Goal: Information Seeking & Learning: Learn about a topic

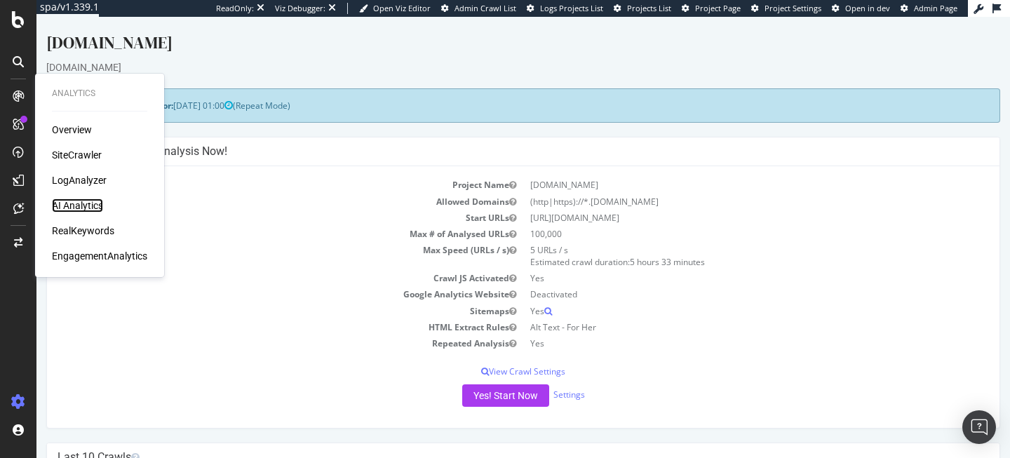
click at [72, 201] on div "AI Analytics" at bounding box center [77, 205] width 51 height 14
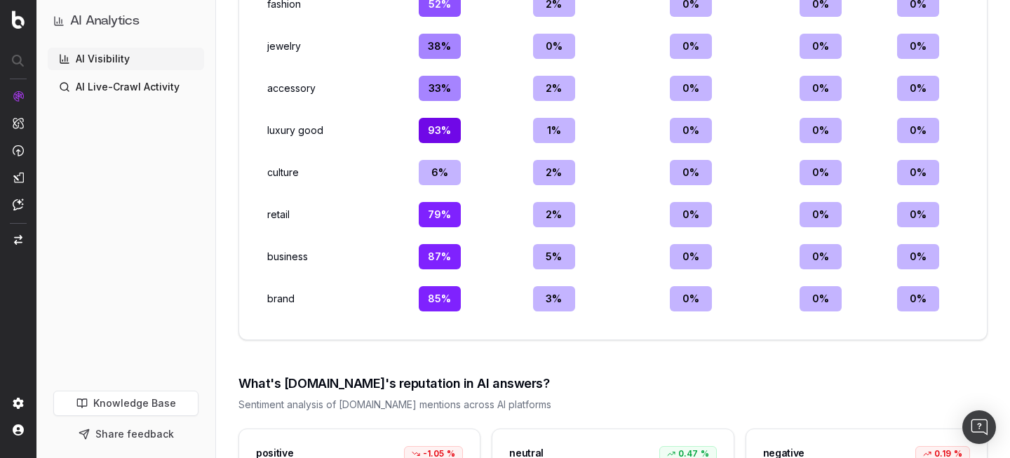
scroll to position [1959, 0]
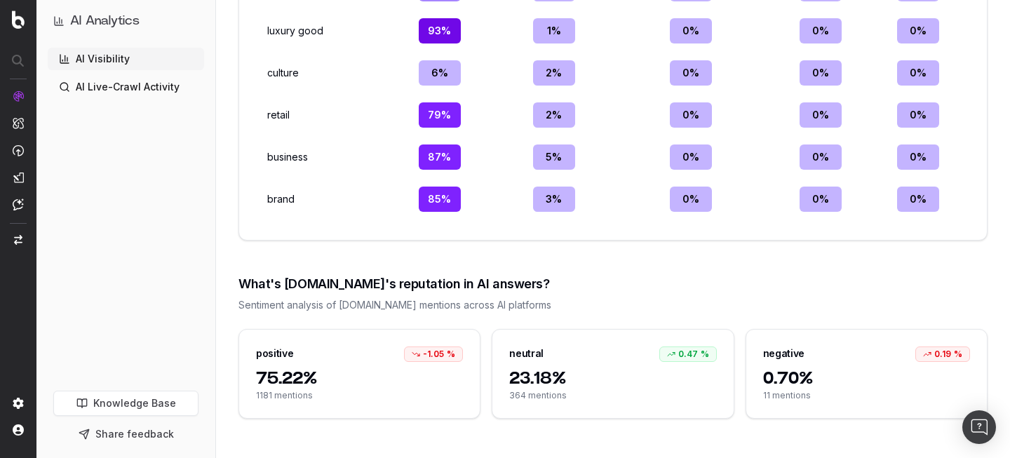
click at [607, 374] on span "23.18%" at bounding box center [612, 378] width 207 height 22
click at [678, 353] on div "0.47 %" at bounding box center [688, 353] width 58 height 15
click at [791, 359] on div "negative" at bounding box center [783, 353] width 41 height 14
click at [950, 353] on div "0.19 %" at bounding box center [942, 353] width 55 height 15
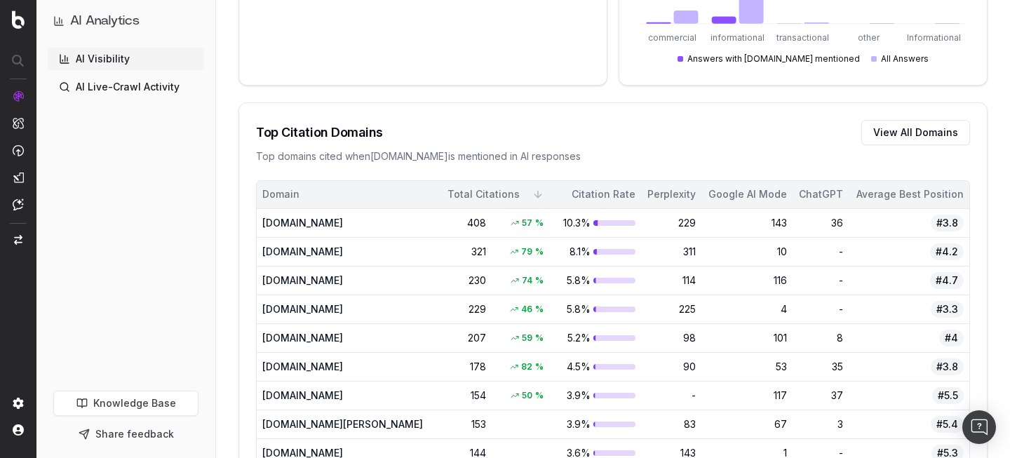
scroll to position [0, 0]
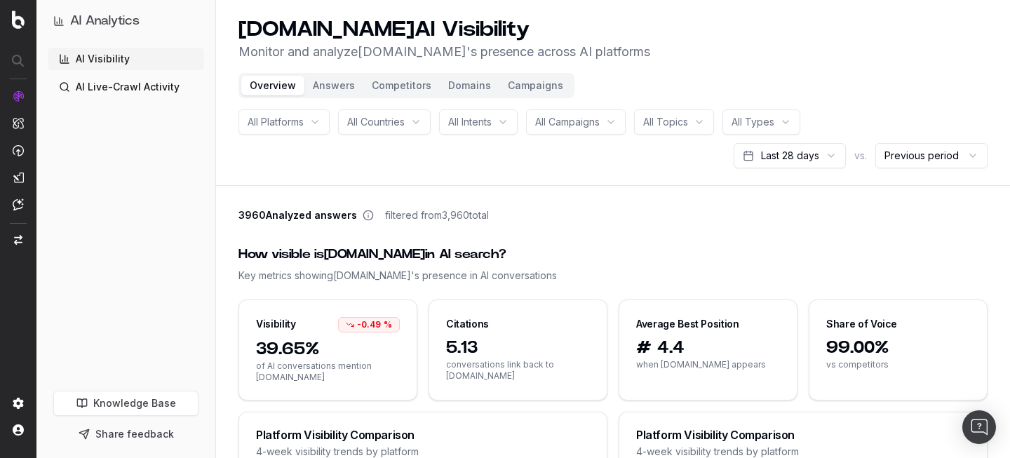
click at [355, 83] on button "Answers" at bounding box center [333, 86] width 59 height 20
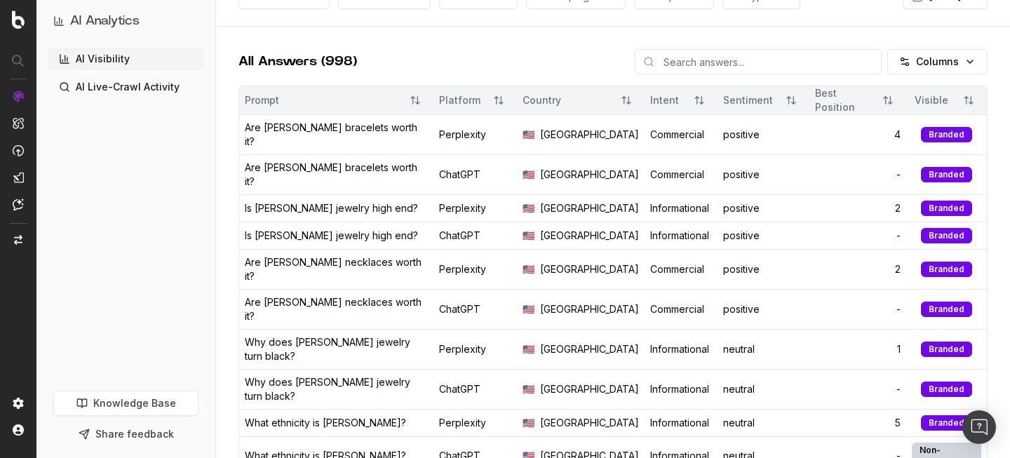
scroll to position [9, 0]
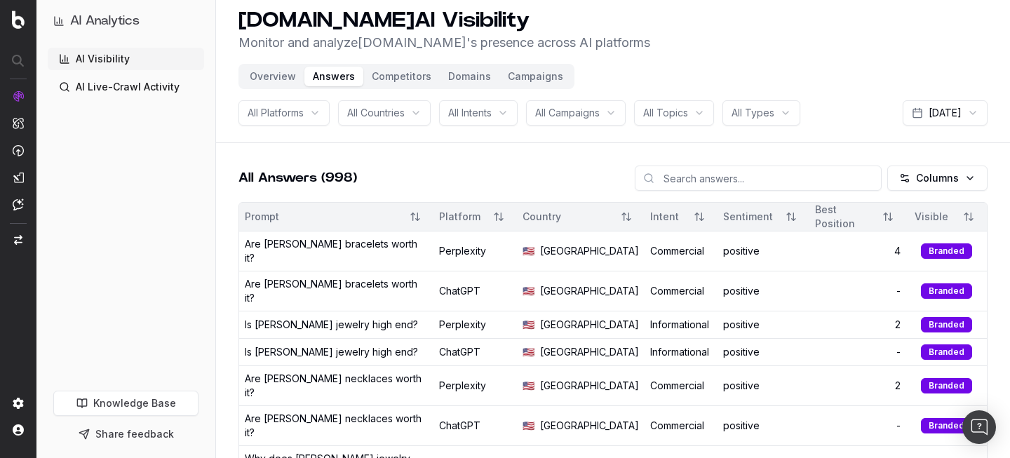
click at [776, 218] on div "Sentiment" at bounding box center [763, 216] width 81 height 25
click at [786, 214] on button "Sort" at bounding box center [790, 216] width 25 height 25
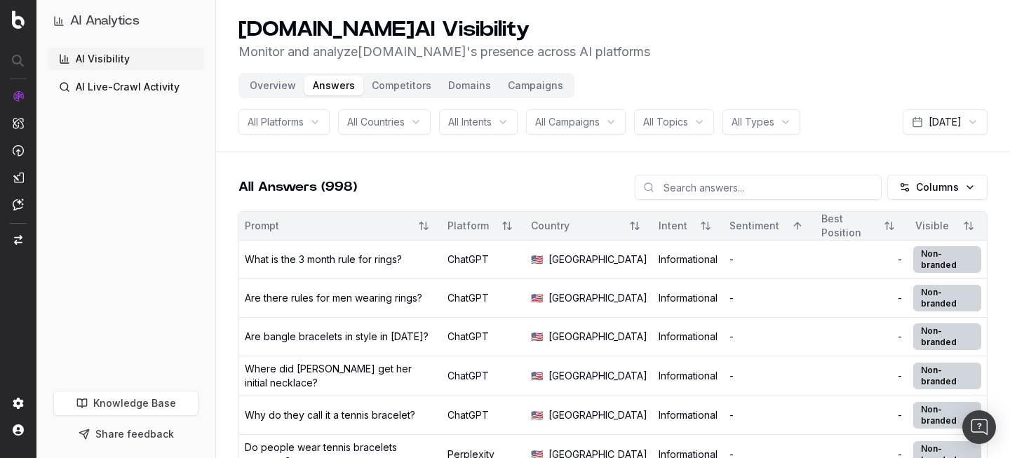
click at [792, 225] on button "Sort" at bounding box center [797, 225] width 25 height 25
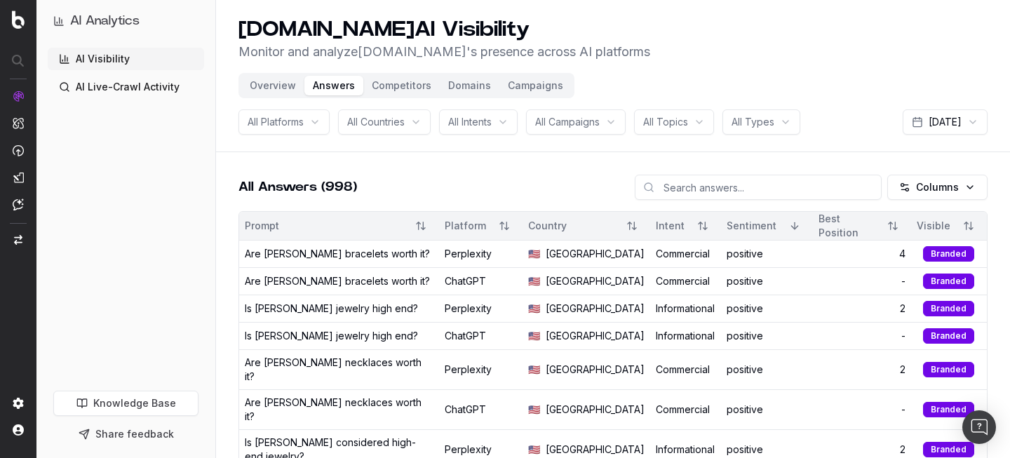
click at [746, 235] on div "Sentiment" at bounding box center [767, 225] width 81 height 25
click at [759, 229] on div "Sentiment" at bounding box center [752, 226] width 50 height 14
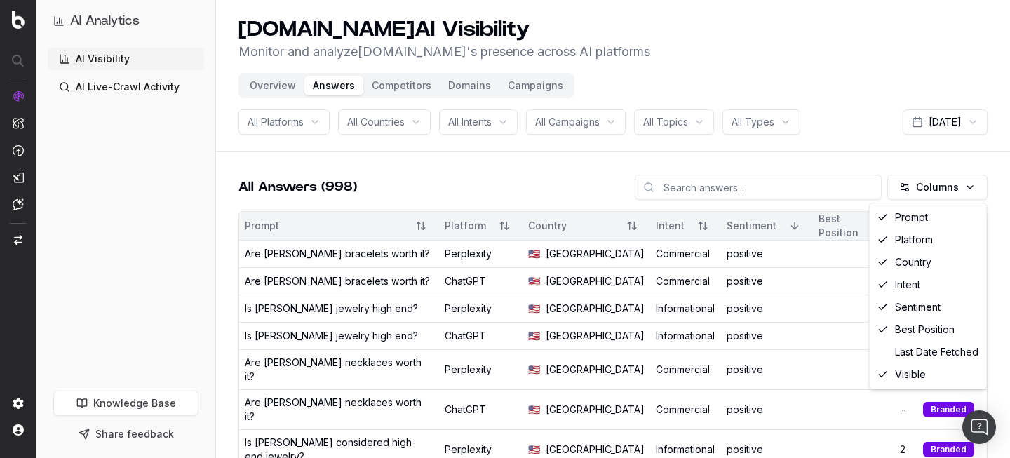
click at [957, 190] on html "AI Analytics AI Visibility AI Live-Crawl Activity Knowledge Base Share feedback…" at bounding box center [505, 229] width 1010 height 458
click at [718, 193] on html "AI Analytics AI Visibility AI Live-Crawl Activity Knowledge Base Share feedback…" at bounding box center [505, 229] width 1010 height 458
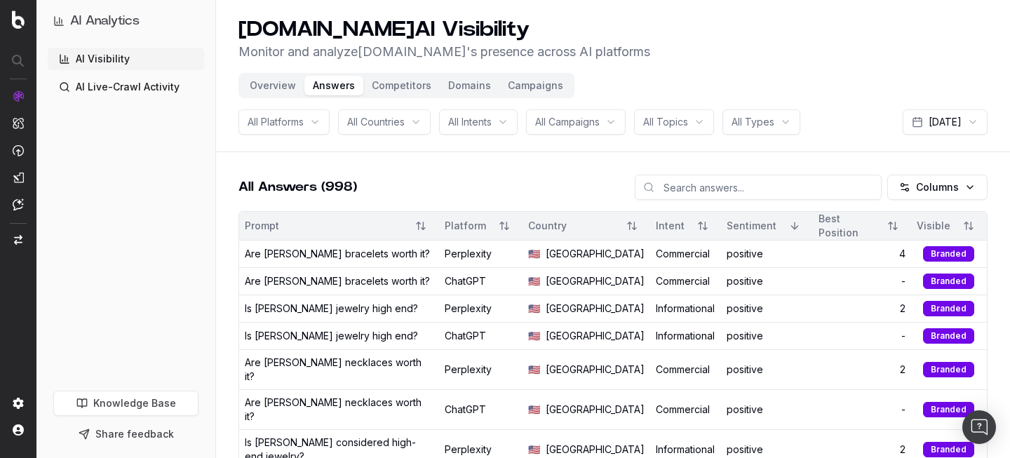
click at [715, 185] on input at bounding box center [758, 187] width 247 height 25
type input "negative"
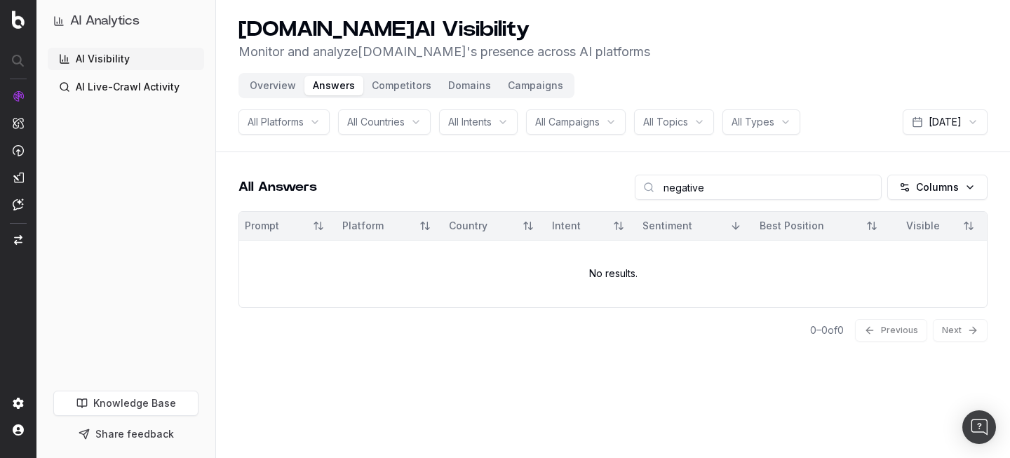
click at [668, 188] on input "negative" at bounding box center [758, 187] width 247 height 25
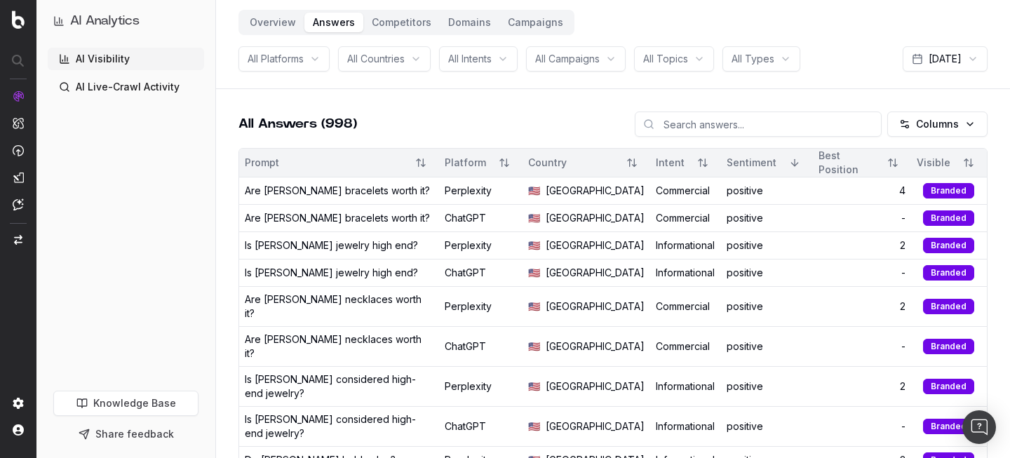
scroll to position [76, 0]
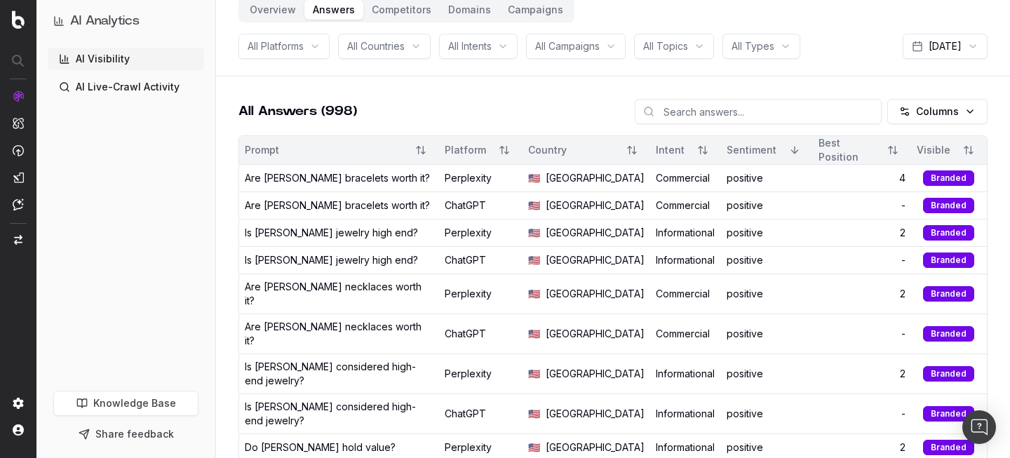
click at [370, 175] on td "Are [PERSON_NAME] bracelets worth it?" at bounding box center [339, 178] width 200 height 27
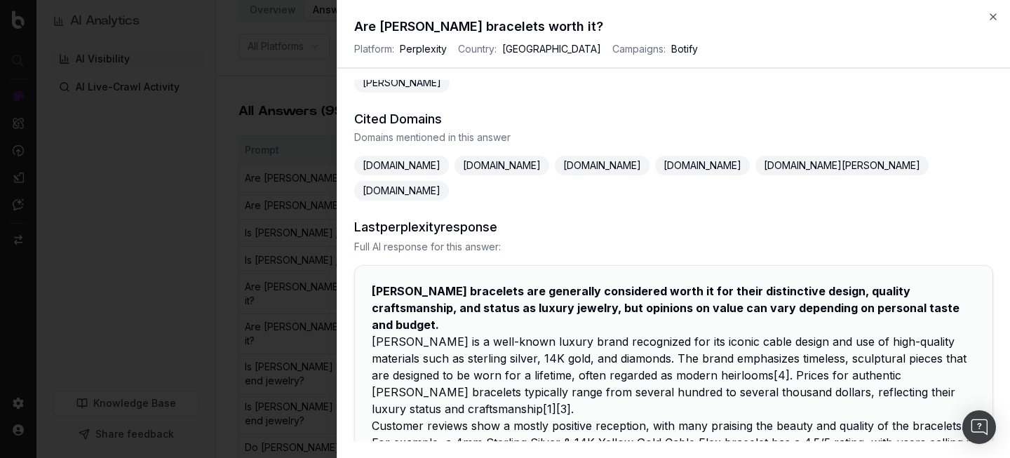
scroll to position [414, 0]
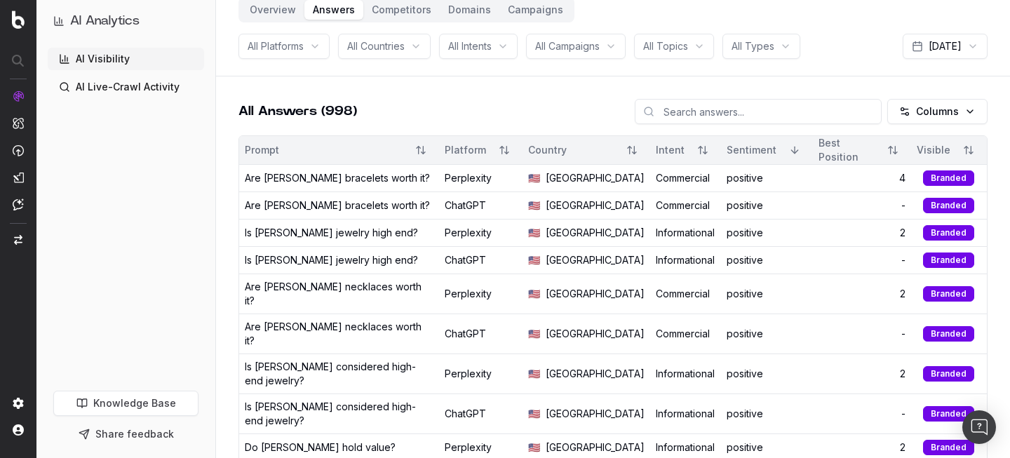
click at [421, 11] on button "Competitors" at bounding box center [401, 10] width 76 height 20
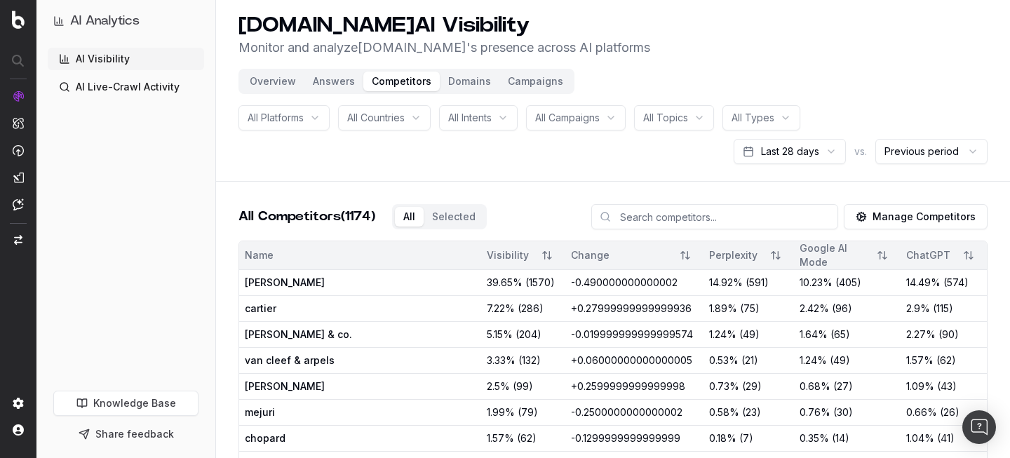
scroll to position [5, 0]
click at [272, 66] on header "[DOMAIN_NAME] AI Visibility Monitor and analyze [DOMAIN_NAME] 's presence acros…" at bounding box center [613, 88] width 794 height 186
click at [272, 76] on button "Overview" at bounding box center [272, 81] width 63 height 20
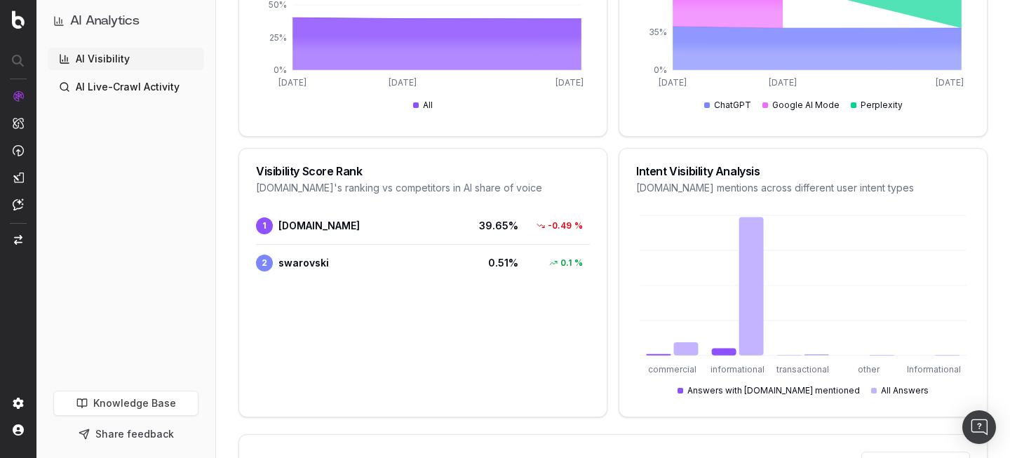
scroll to position [546, 0]
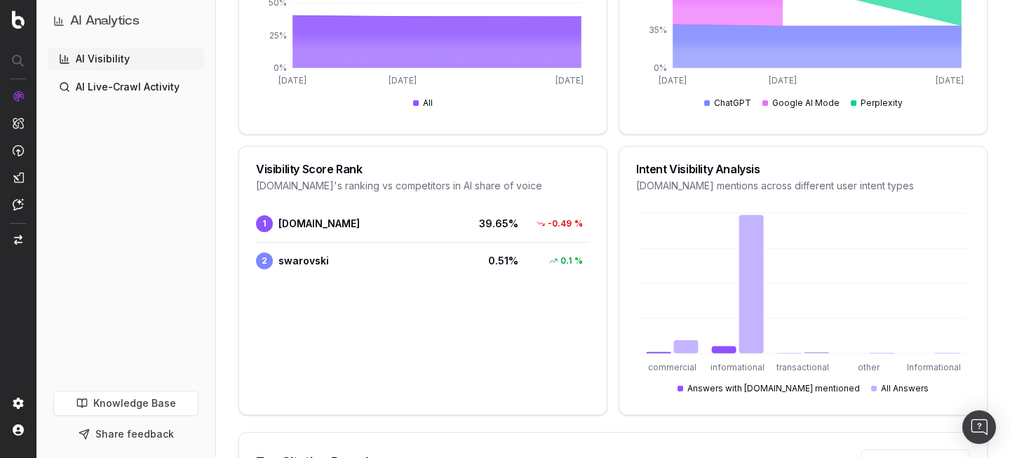
click at [133, 85] on link "AI Live-Crawl Activity" at bounding box center [126, 87] width 156 height 22
click at [134, 89] on link "AI Live-Crawl Activity" at bounding box center [126, 87] width 156 height 22
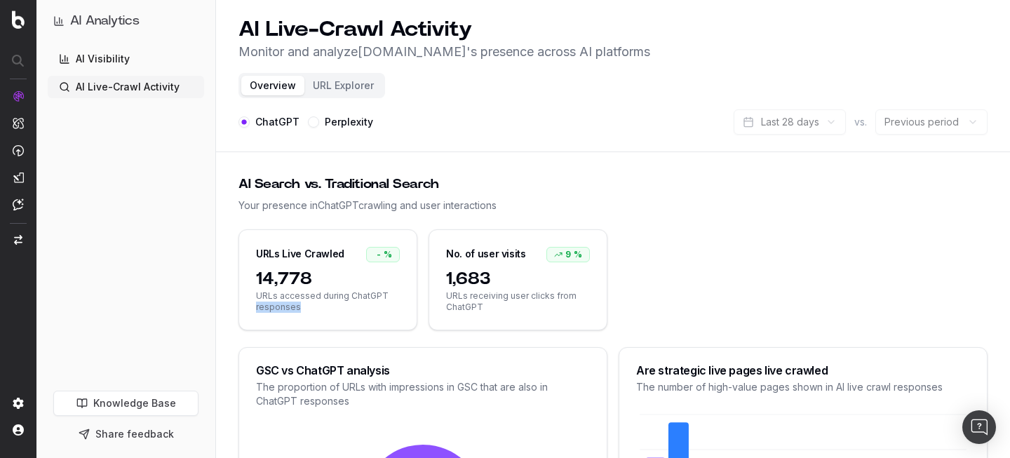
drag, startPoint x: 336, startPoint y: 322, endPoint x: 253, endPoint y: 297, distance: 86.5
click at [252, 298] on div "14,778 URLs accessed during ChatGPT responses" at bounding box center [327, 299] width 177 height 62
drag, startPoint x: 491, startPoint y: 301, endPoint x: 439, endPoint y: 297, distance: 52.0
click at [439, 298] on div "1,683 URLs receiving user clicks from ChatGPT" at bounding box center [517, 299] width 177 height 62
click at [471, 266] on div "No. of user visits 9 %" at bounding box center [517, 249] width 177 height 38
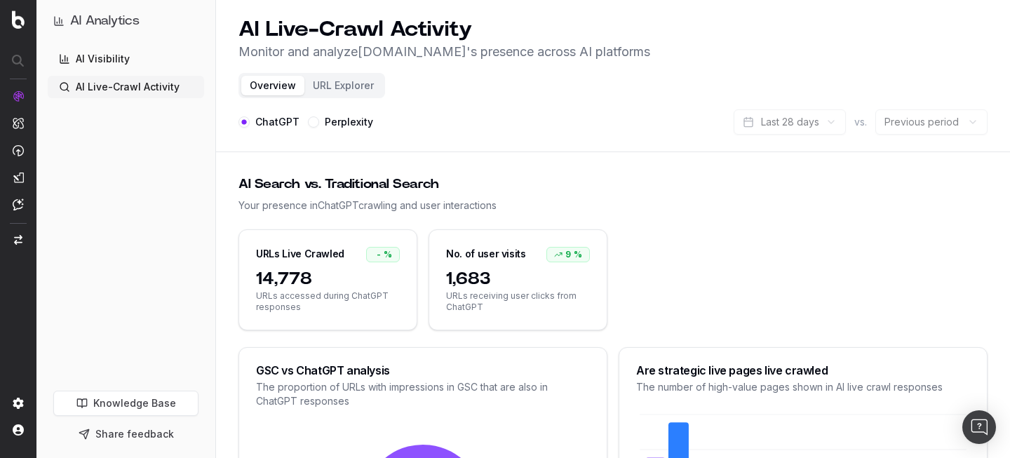
click at [565, 251] on div "9 %" at bounding box center [567, 254] width 43 height 15
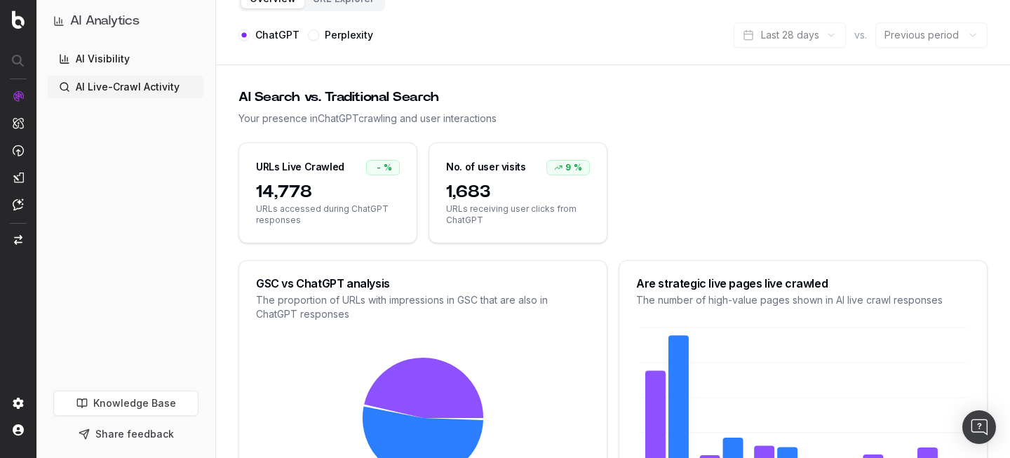
scroll to position [109, 0]
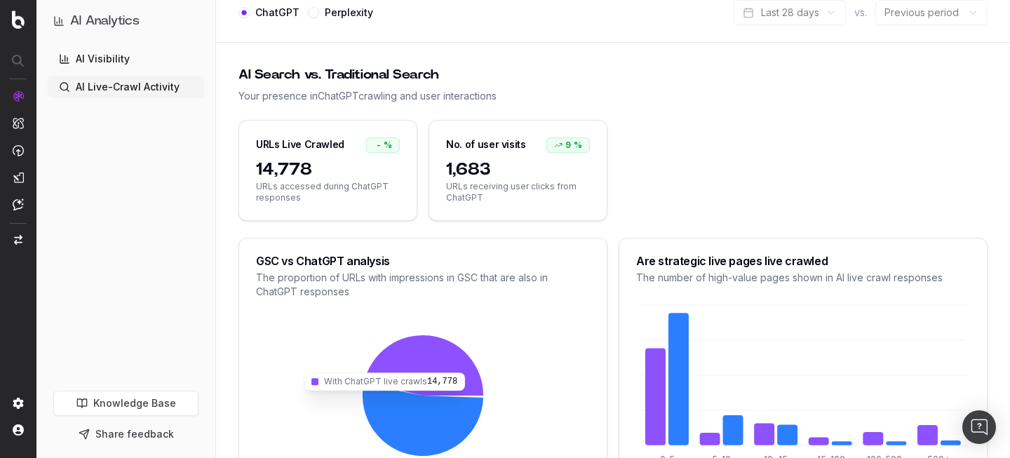
click at [445, 372] on icon at bounding box center [423, 365] width 119 height 60
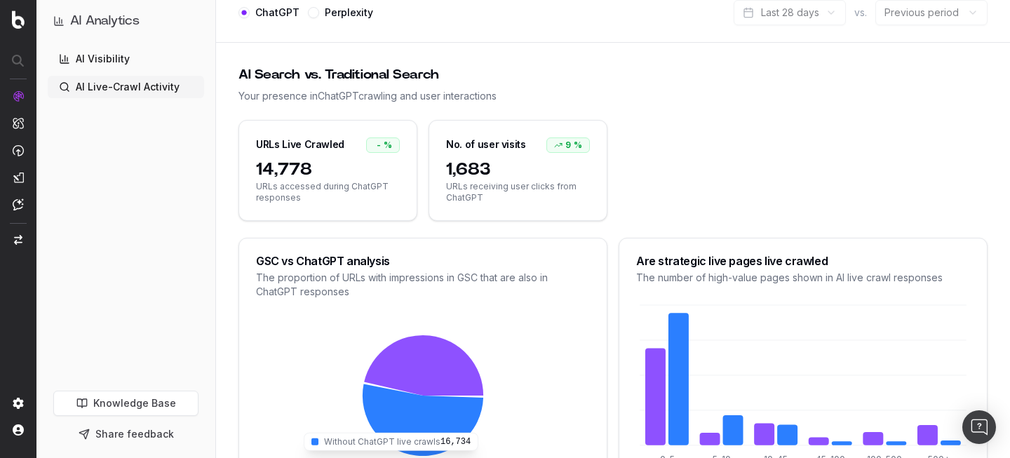
click at [431, 422] on icon at bounding box center [423, 420] width 121 height 72
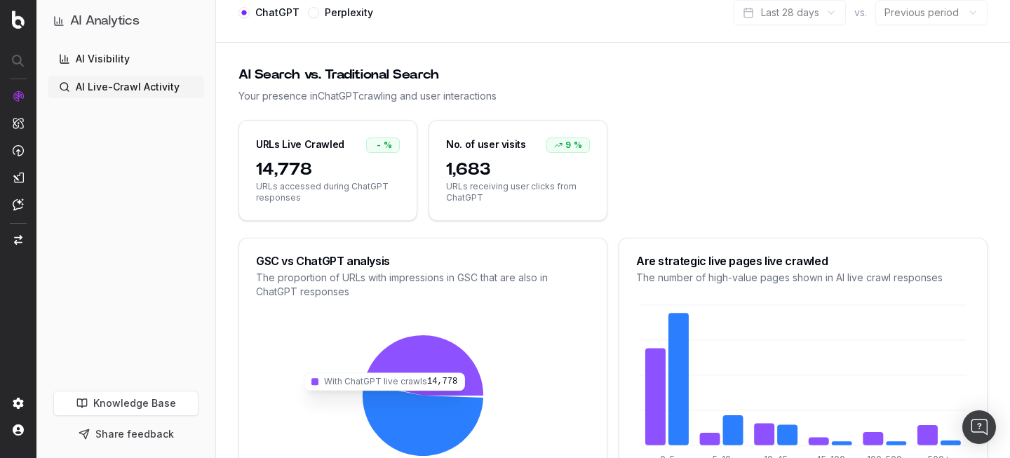
click at [424, 353] on icon at bounding box center [423, 365] width 119 height 60
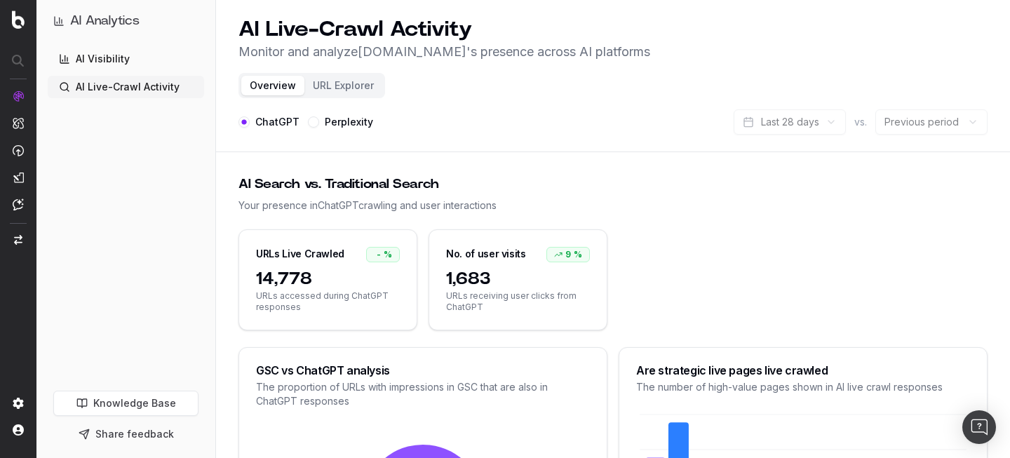
click at [337, 87] on button "URL Explorer" at bounding box center [343, 86] width 78 height 20
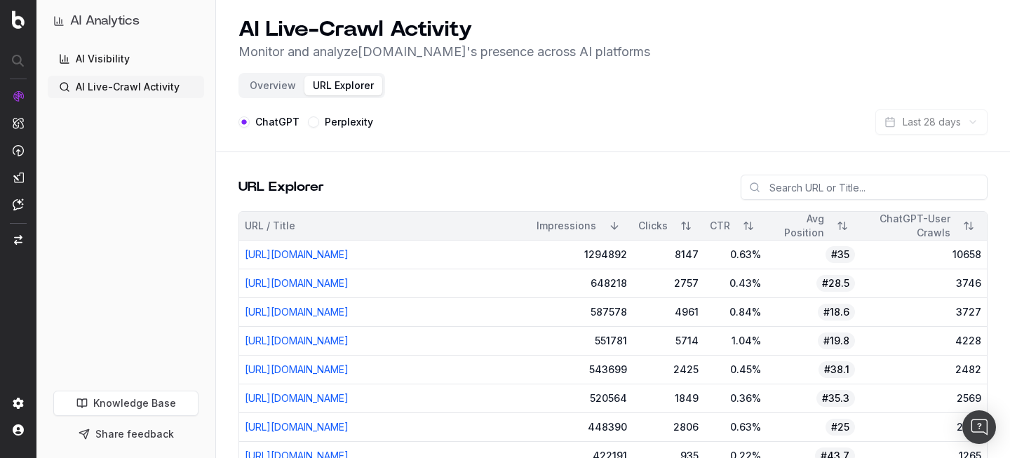
click at [627, 290] on div "648218" at bounding box center [581, 283] width 90 height 14
click at [349, 289] on link "[URL][DOMAIN_NAME]" at bounding box center [297, 283] width 104 height 12
